Goal: Contribute content: Add original content to the website for others to see

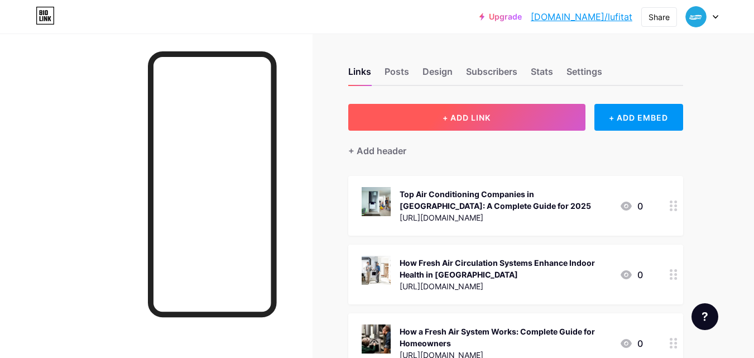
click at [435, 112] on button "+ ADD LINK" at bounding box center [466, 117] width 237 height 27
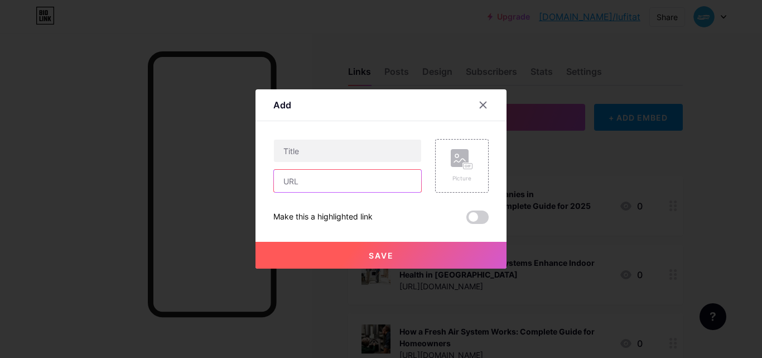
drag, startPoint x: 295, startPoint y: 184, endPoint x: 298, endPoint y: 179, distance: 6.0
click at [295, 184] on input "text" at bounding box center [347, 181] width 147 height 22
paste input "[URL][DOMAIN_NAME]"
type input "[URL][DOMAIN_NAME]"
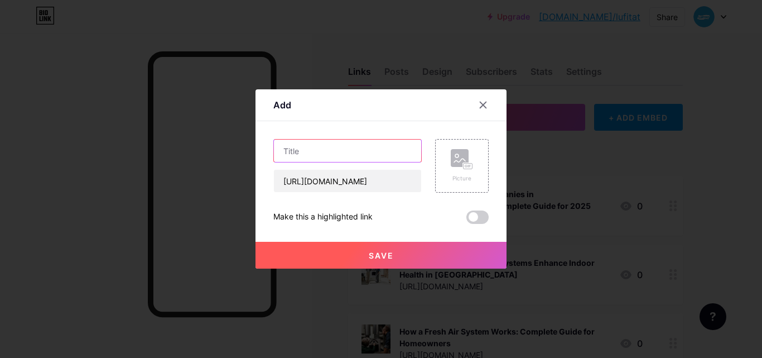
drag, startPoint x: 320, startPoint y: 150, endPoint x: 321, endPoint y: 116, distance: 34.1
click at [320, 150] on input "text" at bounding box center [347, 150] width 147 height 22
paste input "What Are Clean Room Ventilation Systems and How Do They Work?"
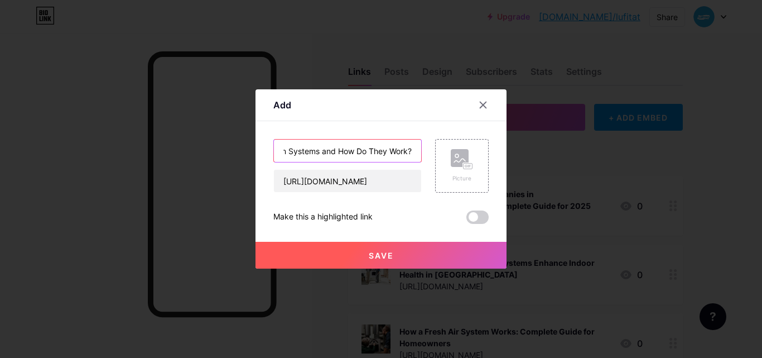
type input "What Are Clean Room Ventilation Systems and How Do They Work?"
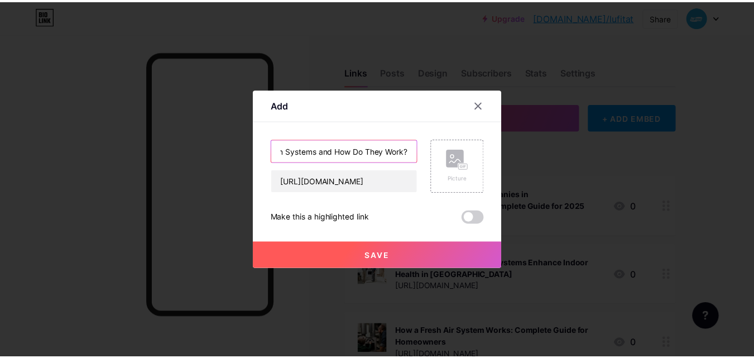
scroll to position [0, 0]
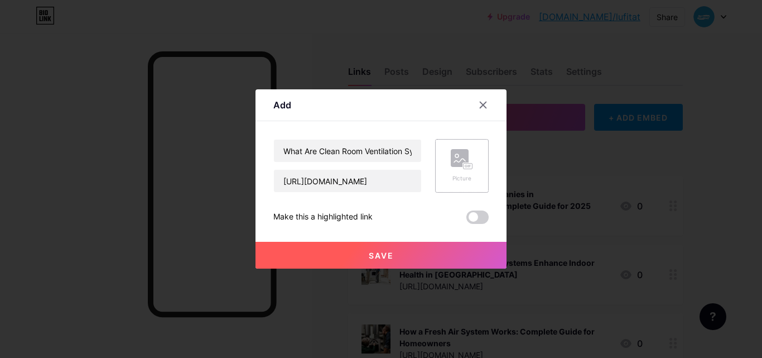
click at [446, 160] on div "Picture" at bounding box center [462, 166] width 54 height 54
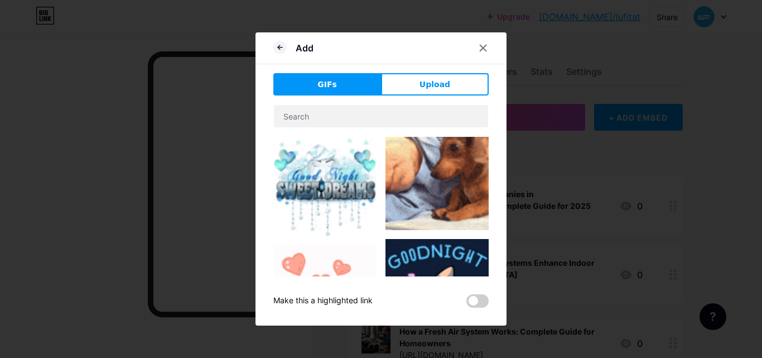
click at [429, 96] on div "GIFs Upload Content YouTube Play YouTube video without leaving your page. ADD V…" at bounding box center [380, 190] width 215 height 234
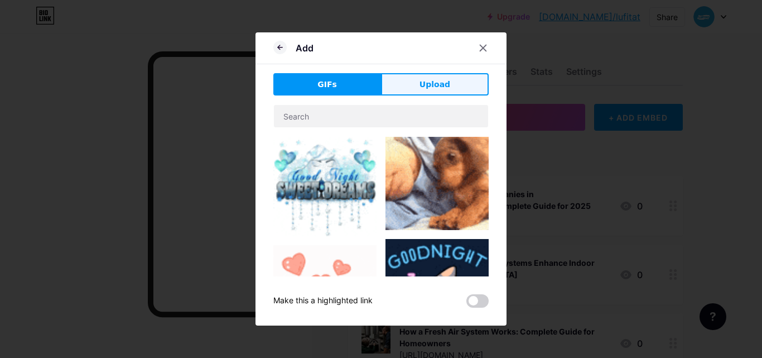
click at [426, 86] on span "Upload" at bounding box center [435, 85] width 31 height 12
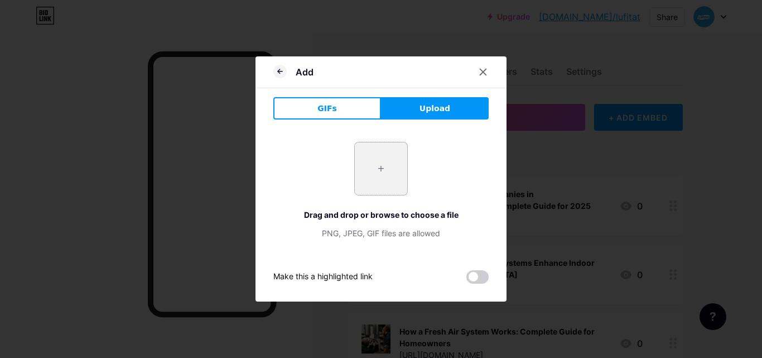
click at [389, 167] on input "file" at bounding box center [381, 168] width 52 height 52
type input "C:\fakepath\Air Conditioning Company in [GEOGRAPHIC_DATA]jpg"
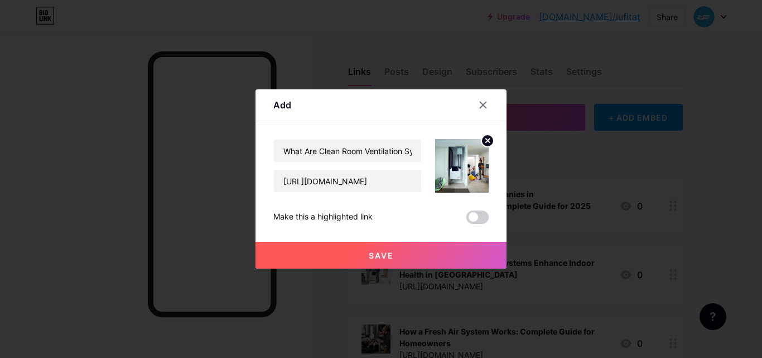
click at [379, 252] on span "Save" at bounding box center [381, 255] width 25 height 9
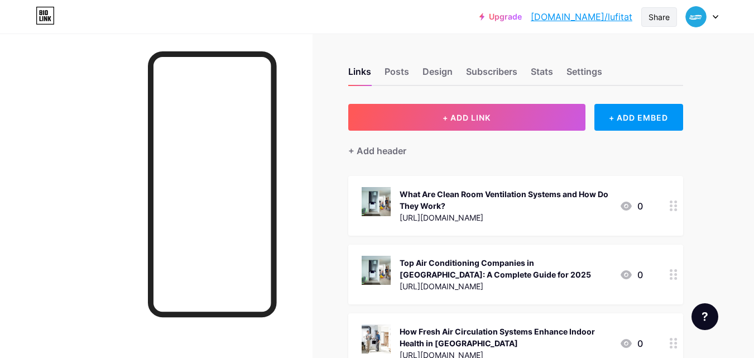
click at [668, 16] on div "Share" at bounding box center [658, 17] width 21 height 12
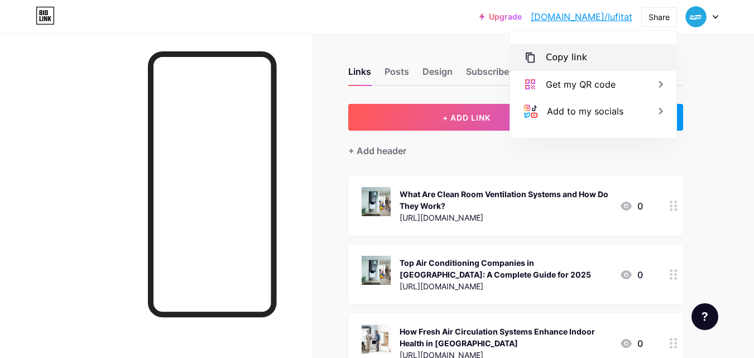
click at [588, 53] on div "Copy link" at bounding box center [593, 57] width 166 height 27
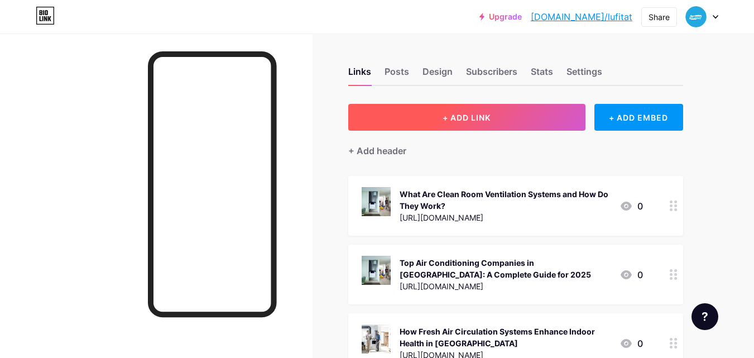
click at [448, 114] on span "+ ADD LINK" at bounding box center [466, 117] width 48 height 9
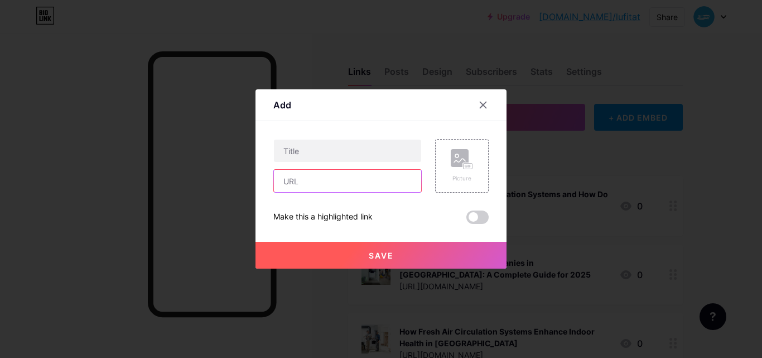
click at [344, 182] on input "text" at bounding box center [347, 181] width 147 height 22
paste input "[URL][DOMAIN_NAME]"
type input "[URL][DOMAIN_NAME]"
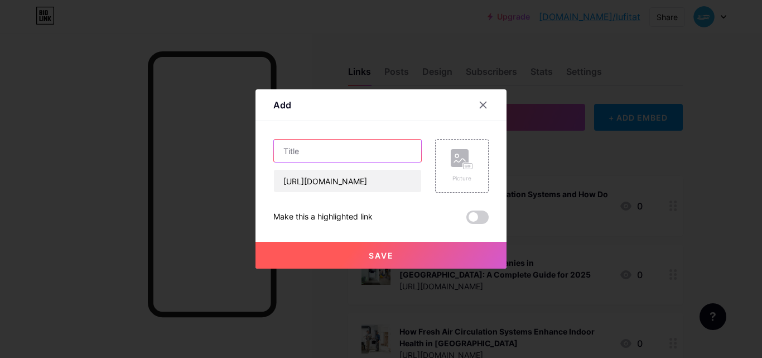
click at [348, 155] on input "text" at bounding box center [347, 150] width 147 height 22
paste input "Why is Dubai Air Quality So Bad, and Why is There a Need for a Quality Air Syst…"
type input "Why is Dubai Air Quality So Bad, and Why is There a Need for a Quality Air Syst…"
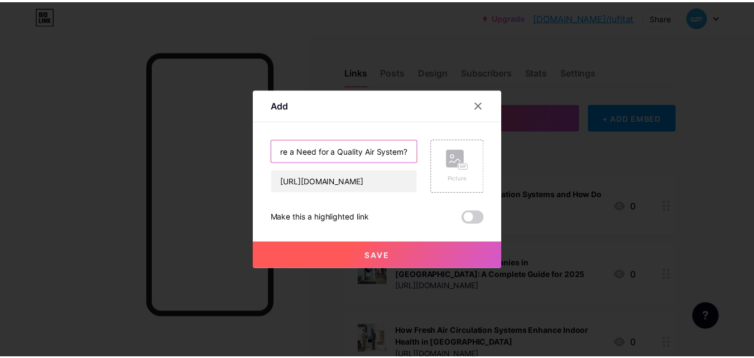
scroll to position [0, 0]
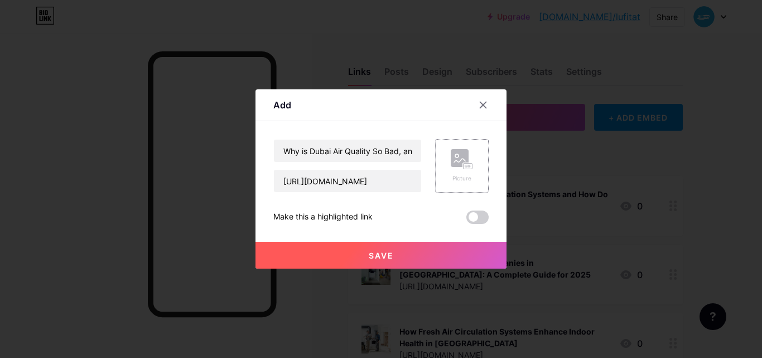
click at [466, 147] on div "Picture" at bounding box center [462, 166] width 54 height 54
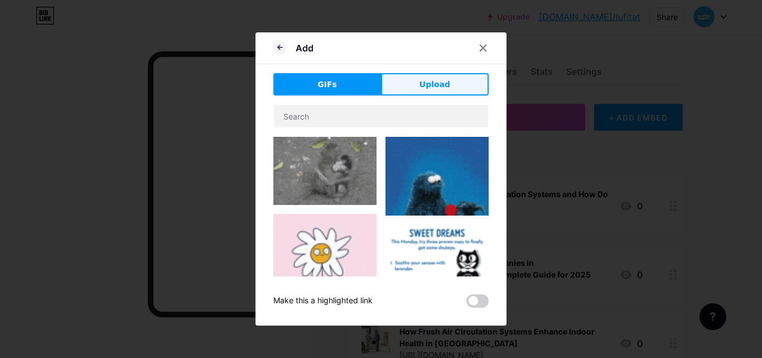
click at [431, 87] on span "Upload" at bounding box center [435, 85] width 31 height 12
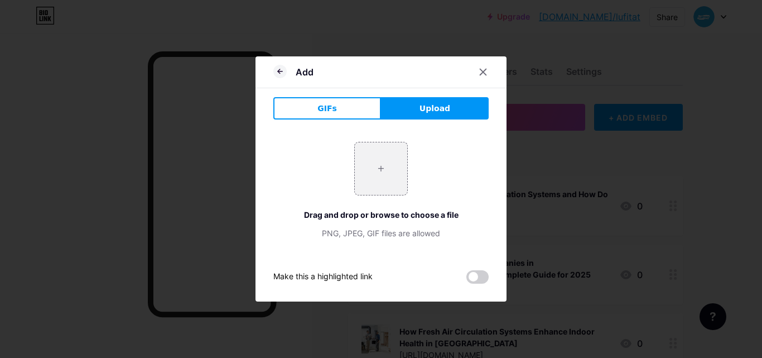
click at [409, 160] on div "+ Drag and drop or browse to choose a file PNG, JPEG, GIF files are allowed" at bounding box center [380, 190] width 215 height 97
click at [405, 161] on input "file" at bounding box center [381, 168] width 52 height 52
type input "C:\fakepath\Why is Dubai Air Quality So Bad, and Why is There a Need for a Qual…"
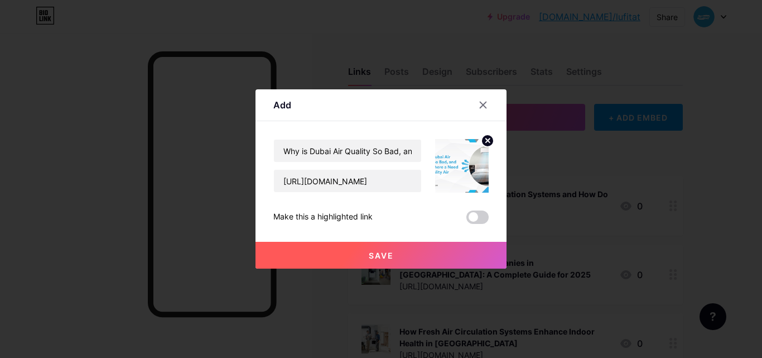
click at [367, 262] on button "Save" at bounding box center [381, 255] width 251 height 27
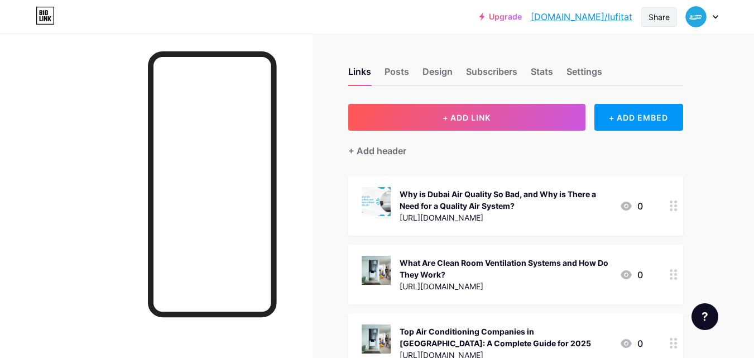
click at [650, 16] on div "Share" at bounding box center [658, 17] width 21 height 12
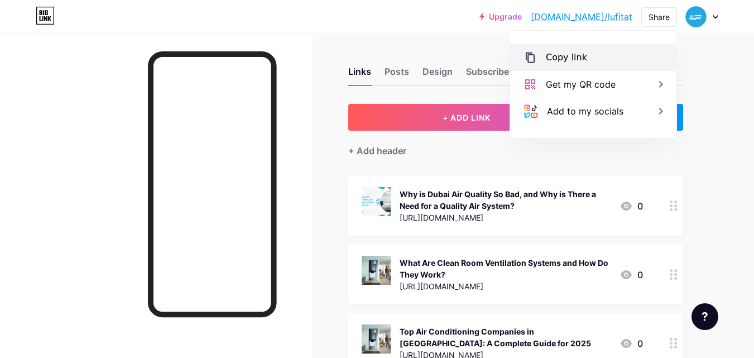
click at [567, 56] on div "Copy link" at bounding box center [566, 57] width 41 height 13
